Goal: Obtain resource: Obtain resource

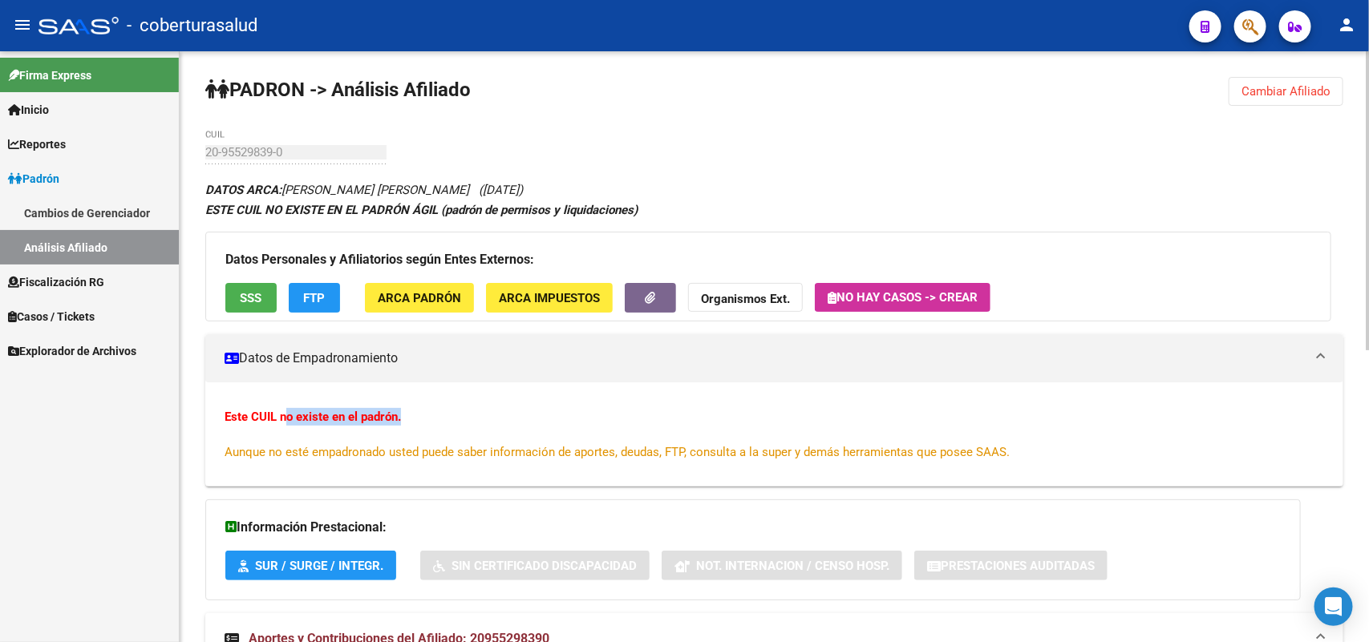
drag, startPoint x: 287, startPoint y: 407, endPoint x: 415, endPoint y: 414, distance: 127.7
click at [415, 414] on div "Este CUIL no existe en el padrón. Aunque no esté empadronado usted puede saber …" at bounding box center [774, 434] width 1099 height 53
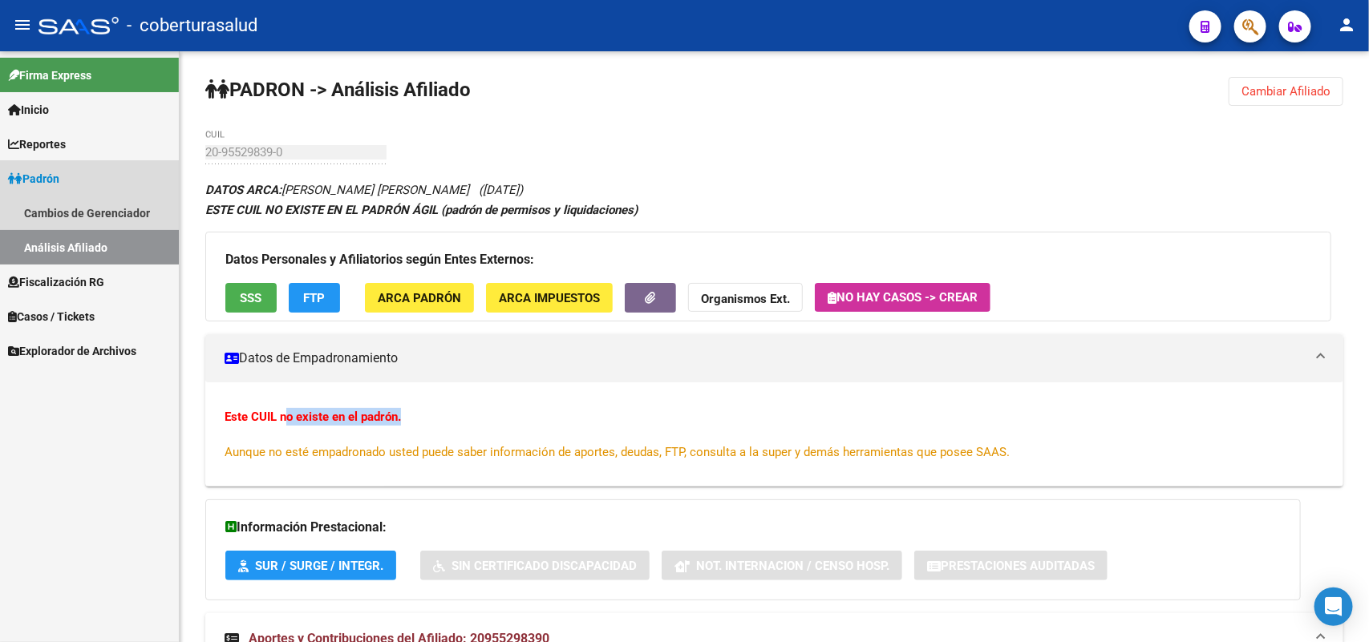
click at [21, 181] on icon at bounding box center [15, 178] width 14 height 11
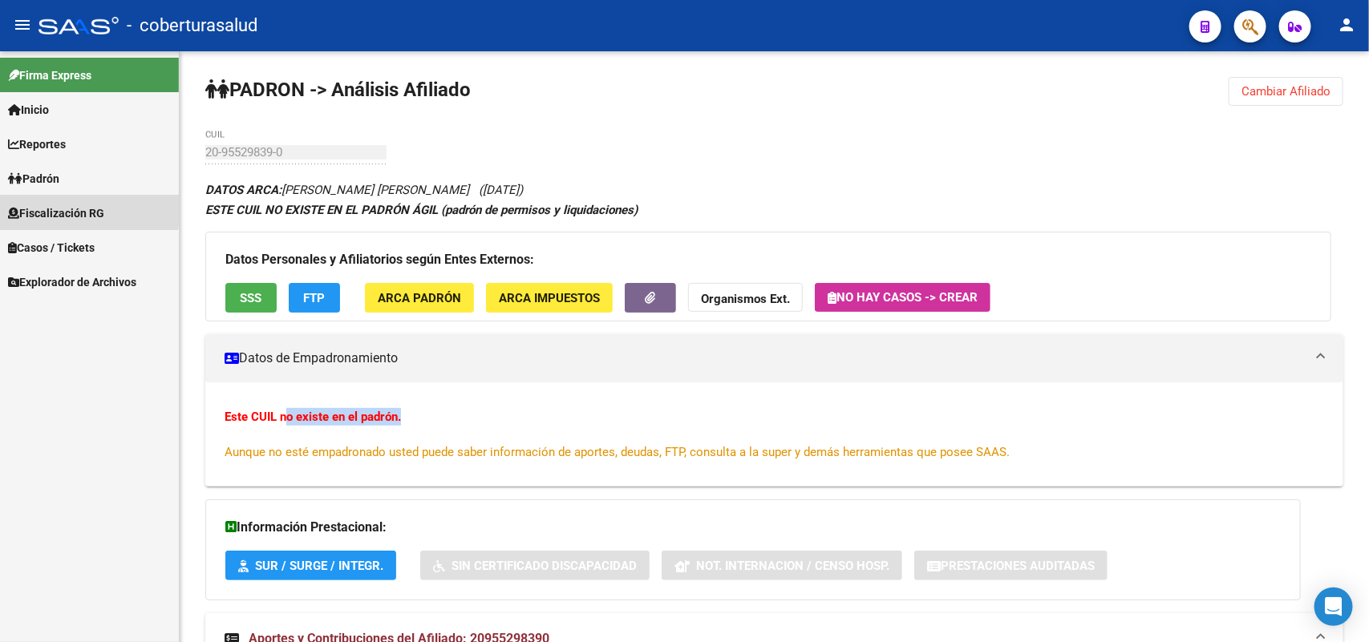
click at [17, 210] on icon at bounding box center [13, 213] width 11 height 11
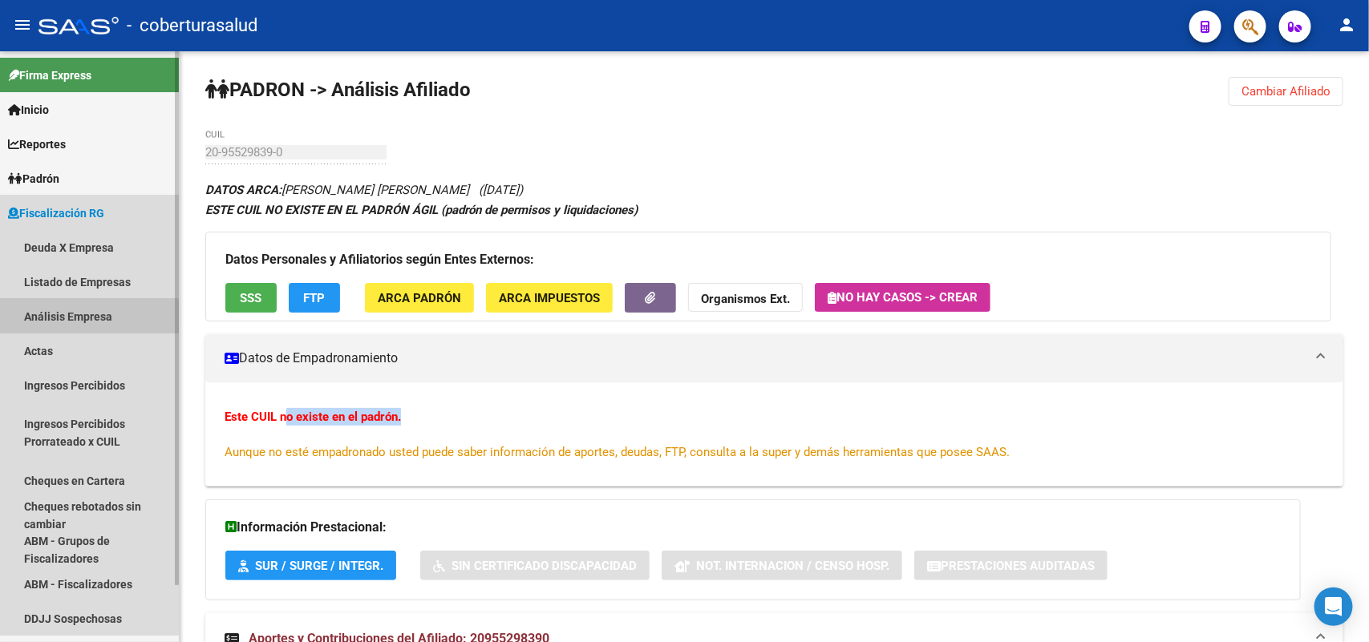
click at [38, 322] on link "Análisis Empresa" at bounding box center [89, 316] width 179 height 34
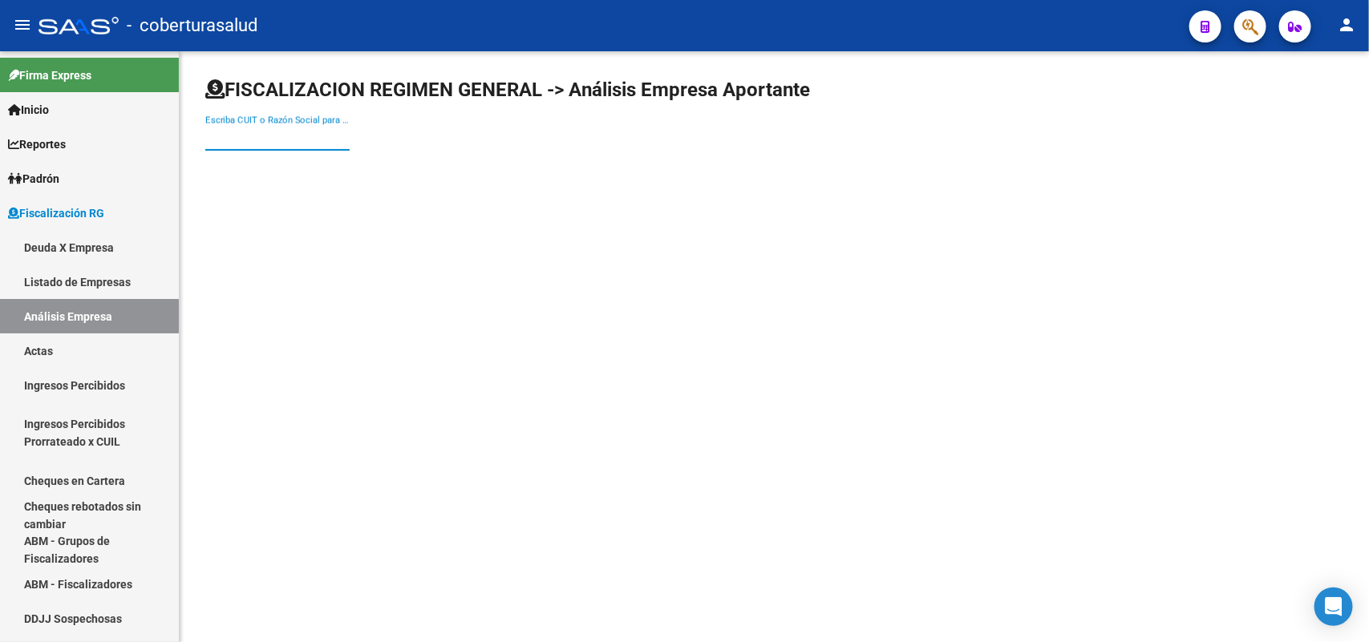
click at [257, 141] on input "Escriba CUIT o Razón Social para buscar" at bounding box center [277, 138] width 144 height 14
paste input "30716278820"
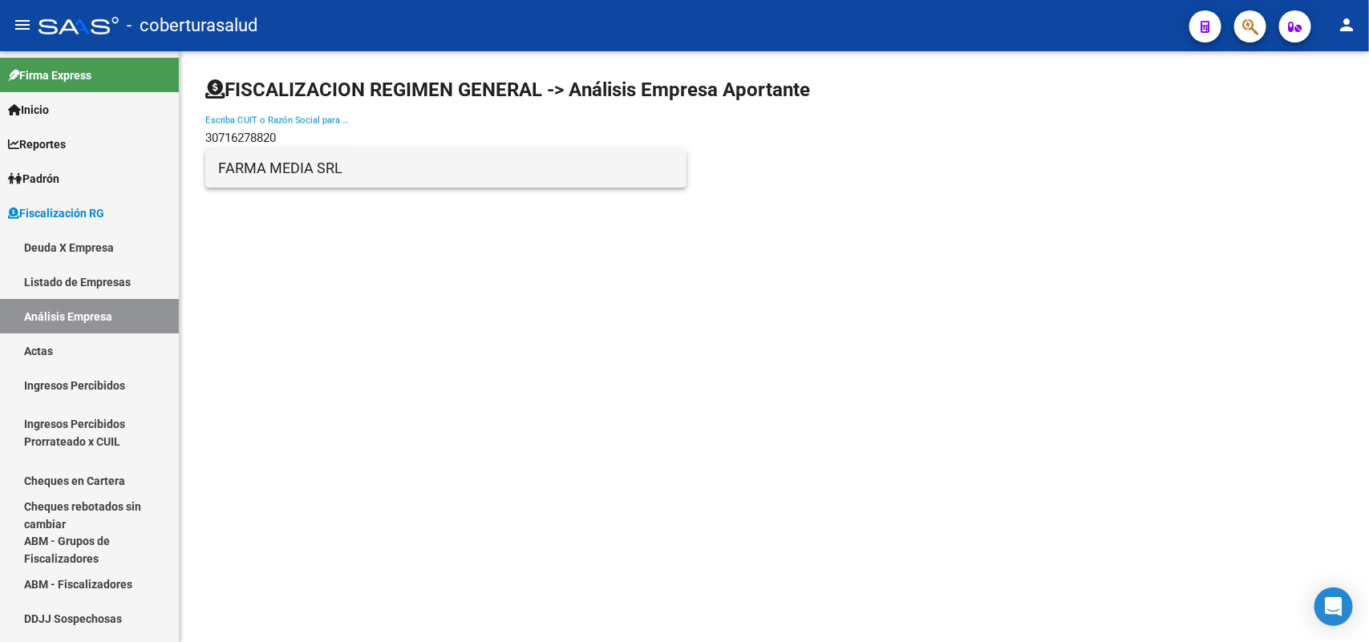
type input "30716278820"
click at [271, 170] on span "FARMA MEDIA SRL" at bounding box center [445, 168] width 455 height 38
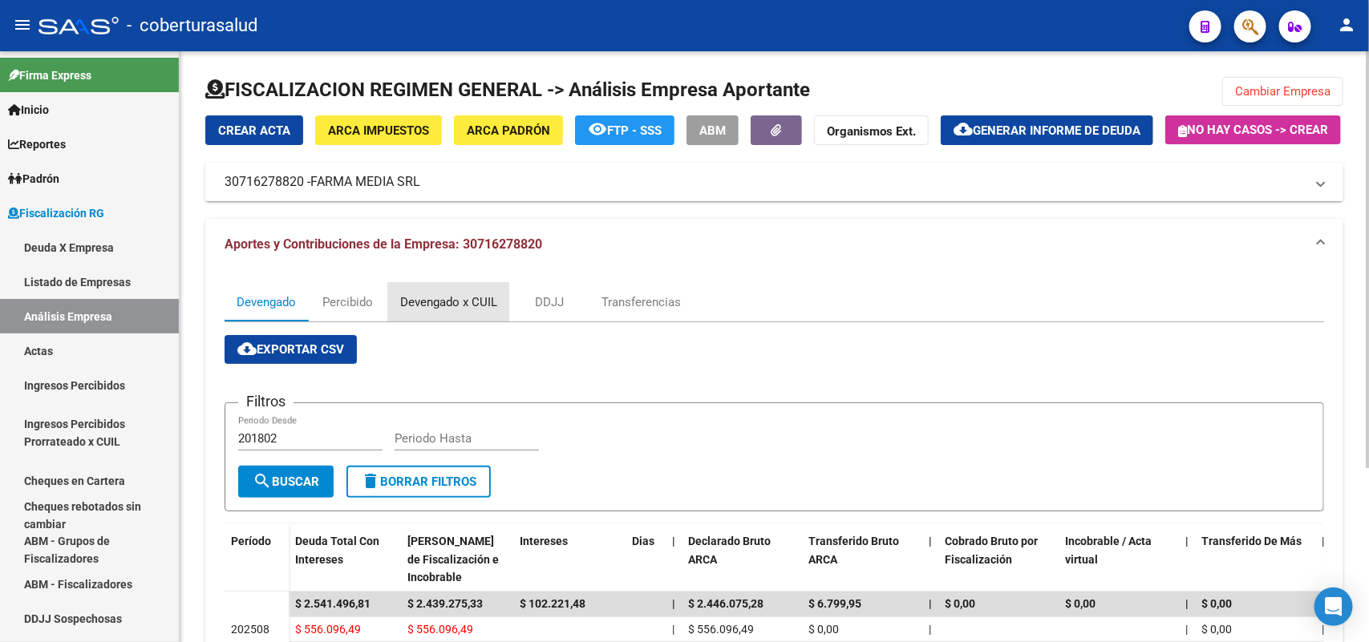
click at [421, 311] on div "Devengado x CUIL" at bounding box center [448, 302] width 97 height 18
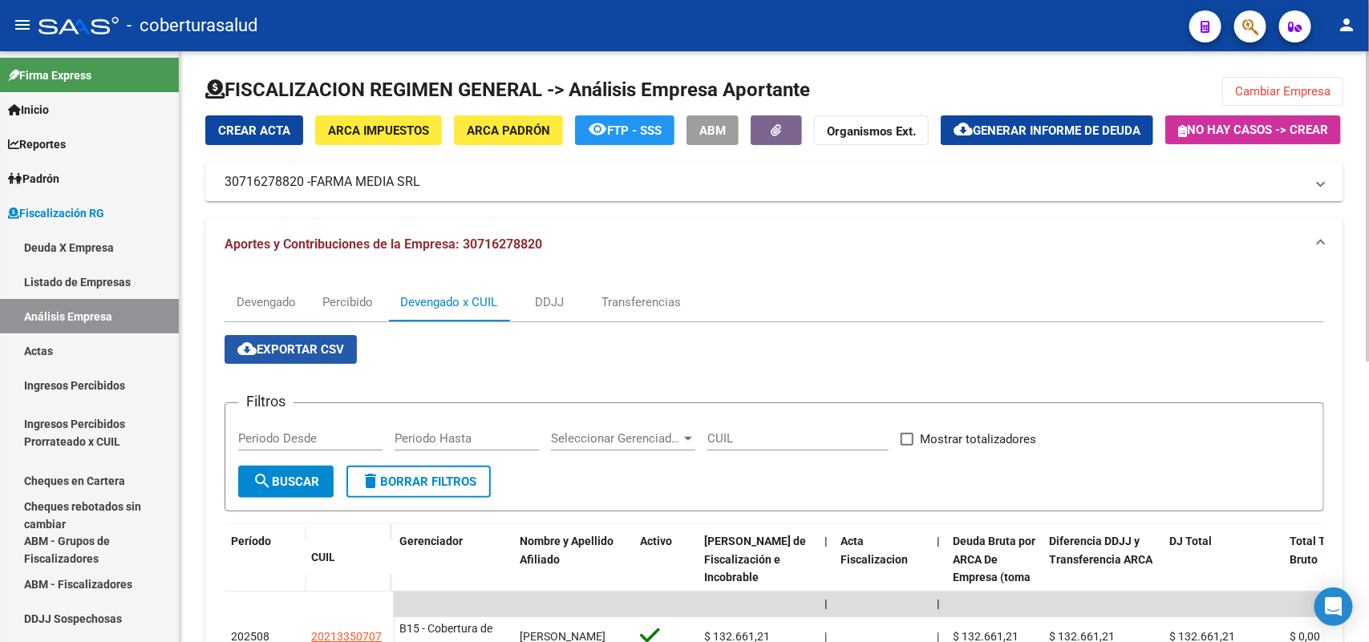
click at [306, 357] on span "cloud_download Exportar CSV" at bounding box center [290, 349] width 107 height 14
click at [1277, 92] on span "Cambiar Empresa" at bounding box center [1282, 91] width 95 height 14
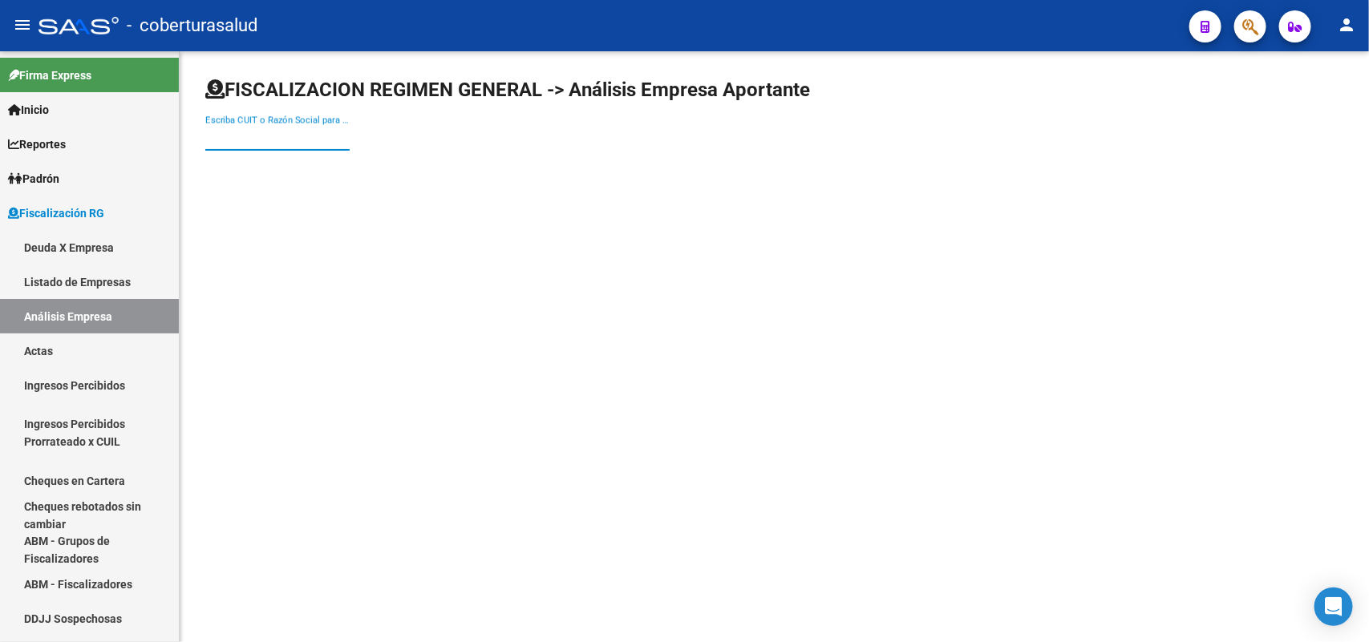
paste input "23126571364"
type input "23126571364"
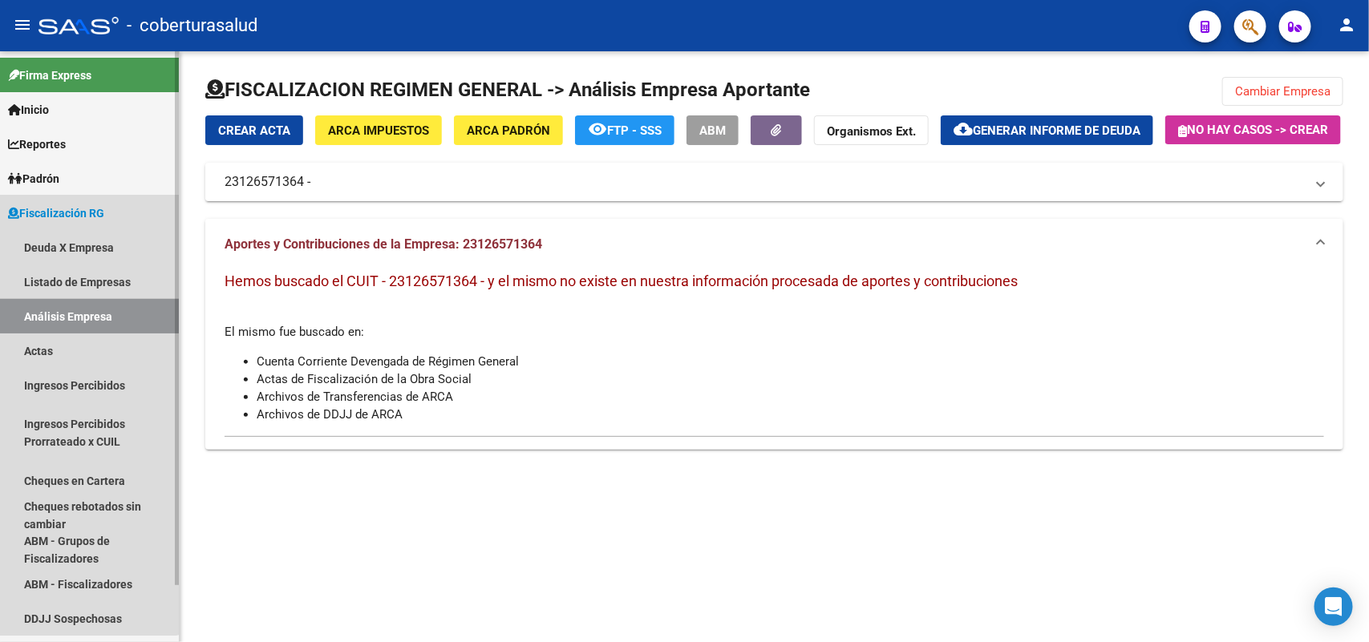
click at [82, 306] on link "Análisis Empresa" at bounding box center [89, 316] width 179 height 34
click at [44, 273] on link "Listado de Empresas" at bounding box center [89, 282] width 179 height 34
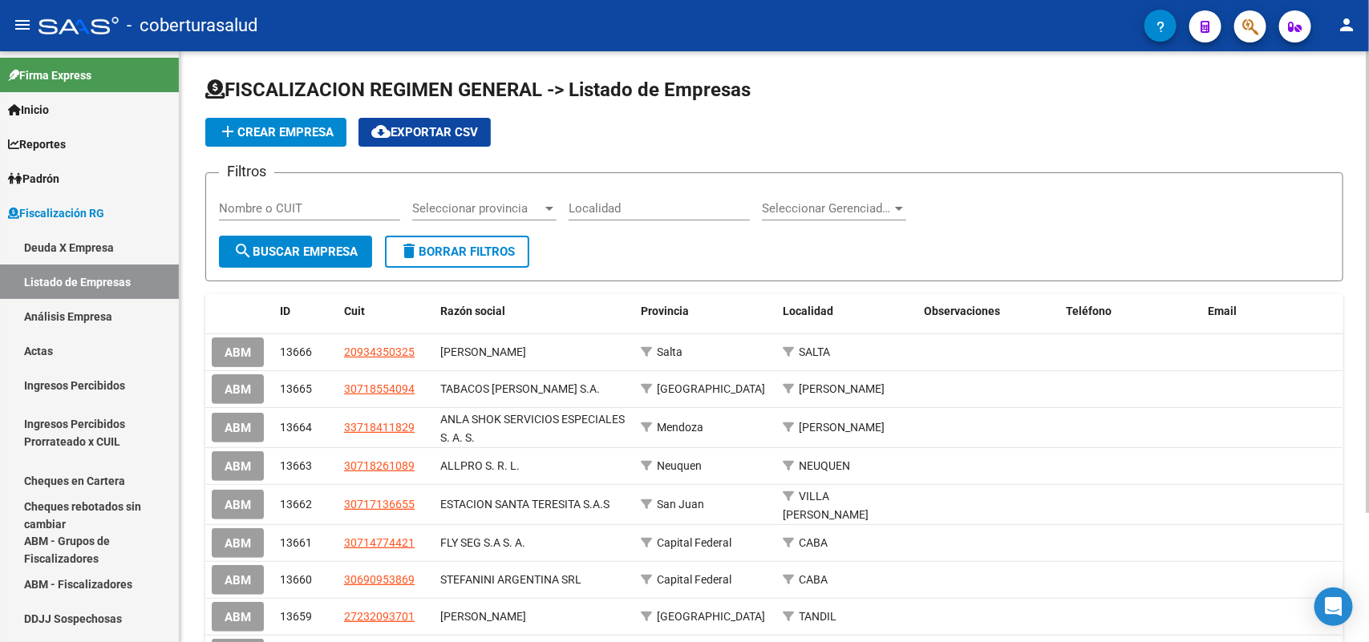
drag, startPoint x: 68, startPoint y: 251, endPoint x: 524, endPoint y: 51, distance: 497.6
click at [69, 249] on link "Deuda X Empresa" at bounding box center [89, 247] width 179 height 34
